Goal: Entertainment & Leisure: Consume media (video, audio)

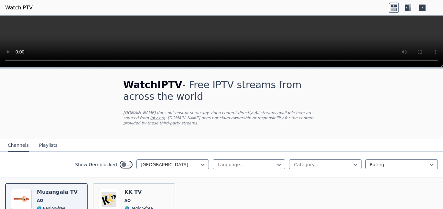
click at [410, 8] on icon at bounding box center [409, 8] width 3 height 6
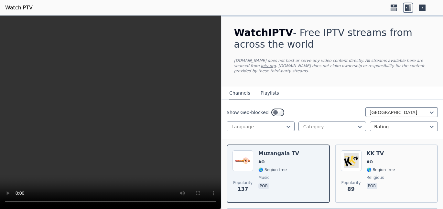
click at [423, 9] on icon at bounding box center [422, 8] width 6 height 6
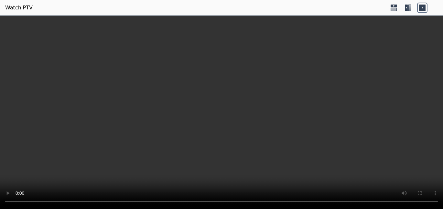
click at [185, 87] on video at bounding box center [221, 112] width 443 height 193
click at [208, 162] on video at bounding box center [221, 112] width 443 height 193
click at [289, 70] on video at bounding box center [221, 112] width 443 height 193
click at [263, 85] on video at bounding box center [221, 112] width 443 height 193
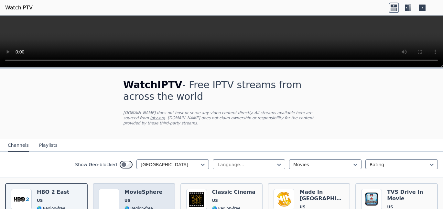
click at [136, 206] on span "🌎 Region-free" at bounding box center [139, 208] width 28 height 5
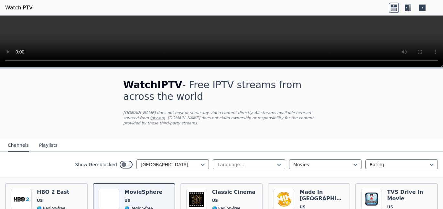
click at [412, 6] on icon at bounding box center [408, 8] width 10 height 10
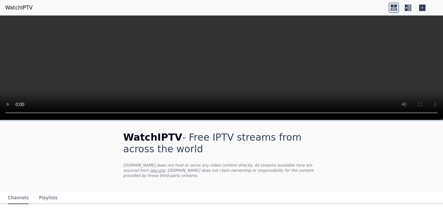
click at [407, 7] on icon at bounding box center [406, 8] width 3 height 6
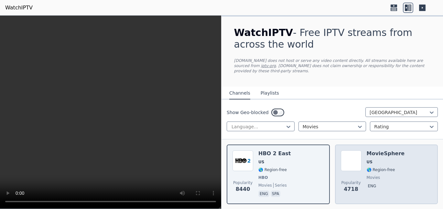
click at [406, 162] on div "Popularity 4718 MovieSphere US 🌎 Region-free movies eng" at bounding box center [387, 174] width 92 height 48
